Goal: Use online tool/utility: Utilize a website feature to perform a specific function

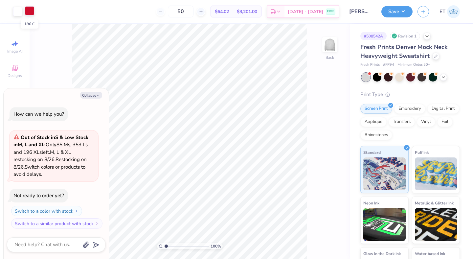
click at [26, 11] on div at bounding box center [29, 10] width 9 height 9
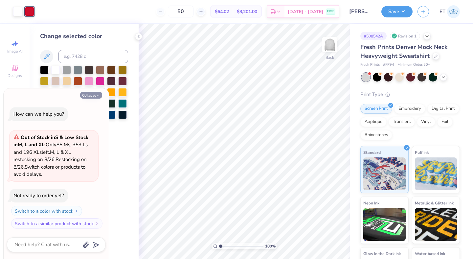
click at [91, 94] on button "Collapse" at bounding box center [91, 95] width 22 height 7
type textarea "x"
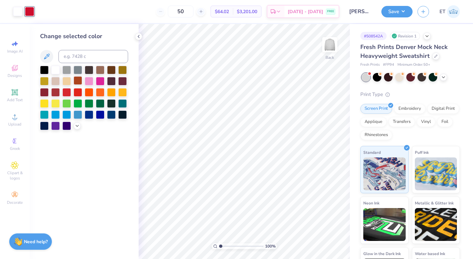
click at [79, 82] on div at bounding box center [78, 80] width 9 height 9
click at [399, 11] on button "Save" at bounding box center [396, 10] width 31 height 11
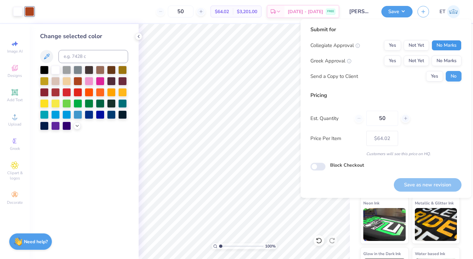
click at [444, 50] on button "No Marks" at bounding box center [446, 45] width 30 height 11
click at [394, 60] on button "Yes" at bounding box center [392, 60] width 17 height 11
click at [429, 177] on div "Save as new revision" at bounding box center [427, 180] width 68 height 21
click at [429, 185] on button "Save as new revision" at bounding box center [427, 184] width 68 height 13
type input "$64.02"
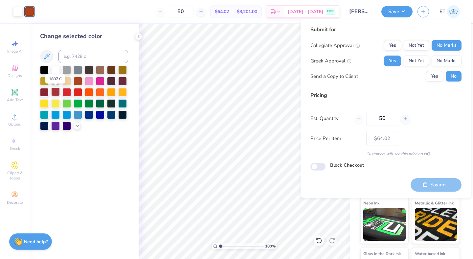
click at [57, 92] on div at bounding box center [55, 91] width 9 height 9
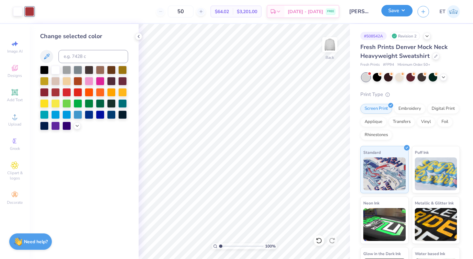
click at [395, 10] on button "Save" at bounding box center [396, 10] width 31 height 11
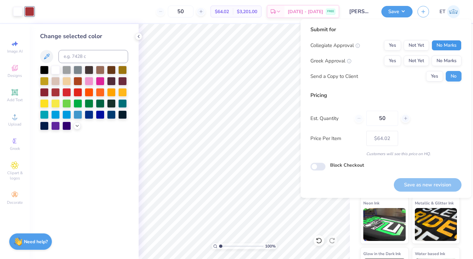
click at [434, 40] on button "No Marks" at bounding box center [446, 45] width 30 height 11
click at [392, 58] on button "Yes" at bounding box center [392, 60] width 17 height 11
click at [424, 179] on button "Save as new revision" at bounding box center [427, 184] width 68 height 13
type input "$64.02"
